Goal: Information Seeking & Learning: Learn about a topic

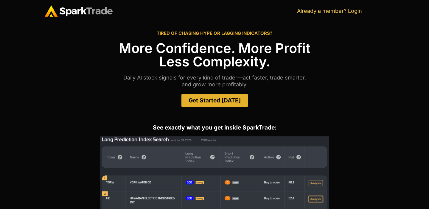
click at [207, 100] on span "Get Started Today" at bounding box center [215, 101] width 52 height 6
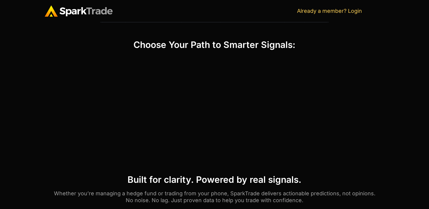
scroll to position [245, 0]
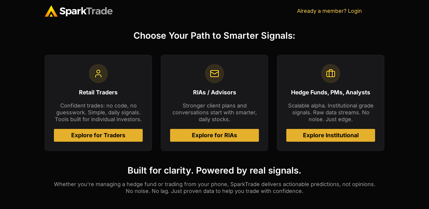
click at [192, 135] on span "Explore for RIAs" at bounding box center [214, 136] width 45 height 6
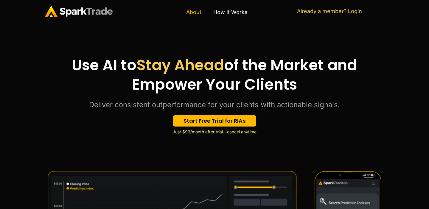
click at [192, 12] on link "About" at bounding box center [193, 12] width 27 height 14
click at [239, 17] on link "How It Works" at bounding box center [230, 12] width 46 height 14
click at [200, 122] on span "Start Free Trial for RIAs" at bounding box center [214, 120] width 62 height 5
